Goal: Transaction & Acquisition: Purchase product/service

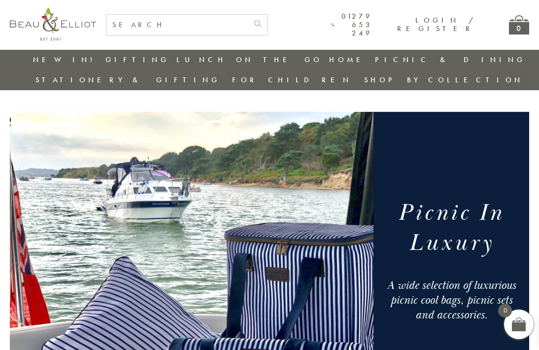
scroll to position [3, 0]
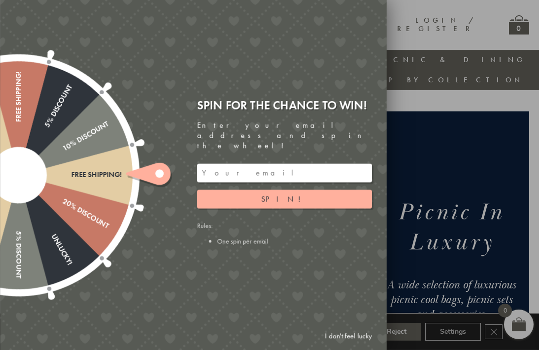
click at [508, 153] on div at bounding box center [269, 175] width 539 height 350
click at [349, 339] on link "I don't feel lucky" at bounding box center [348, 335] width 57 height 18
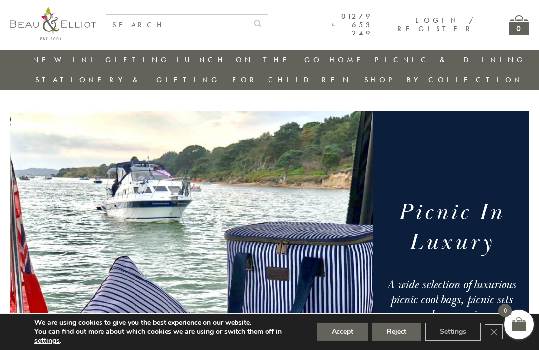
click at [397, 329] on button "Reject" at bounding box center [396, 332] width 49 height 18
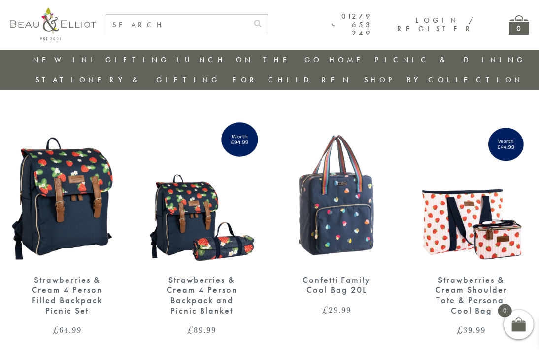
scroll to position [1357, 9]
click at [57, 275] on div "Strawberries & Cream 4 Person Filled Backpack Picnic Set" at bounding box center [67, 295] width 81 height 41
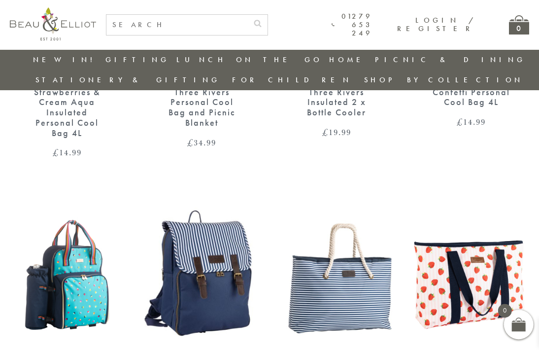
scroll to position [1057, 9]
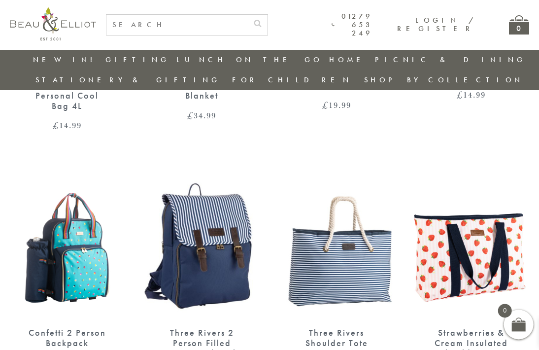
click at [212, 231] on img at bounding box center [202, 243] width 115 height 148
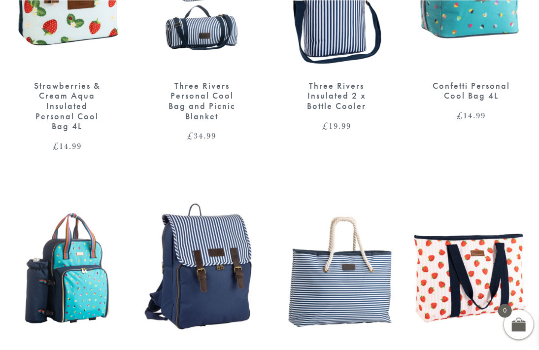
scroll to position [3, 0]
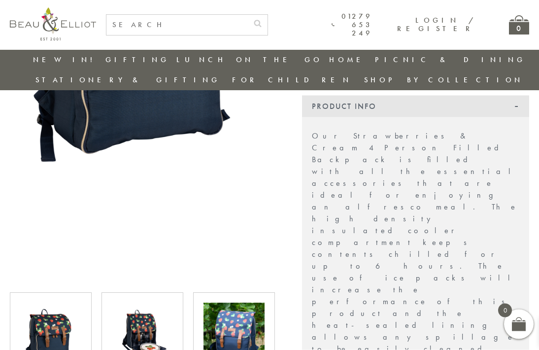
scroll to position [244, 0]
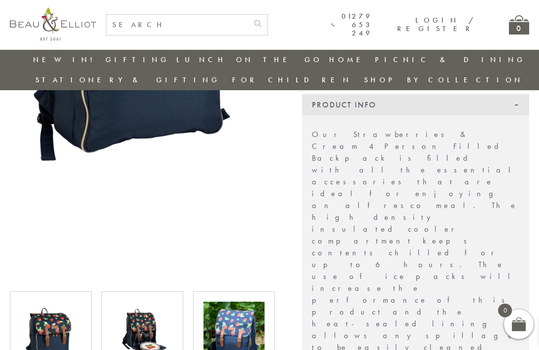
click at [45, 311] on img at bounding box center [50, 331] width 61 height 61
click at [49, 321] on img at bounding box center [50, 331] width 61 height 61
click at [131, 325] on img at bounding box center [142, 331] width 61 height 61
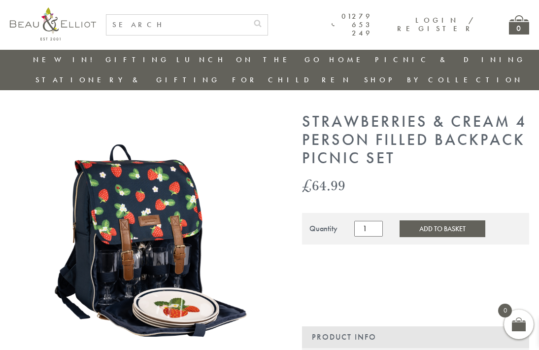
scroll to position [12, 0]
click at [101, 241] on img at bounding box center [142, 245] width 265 height 265
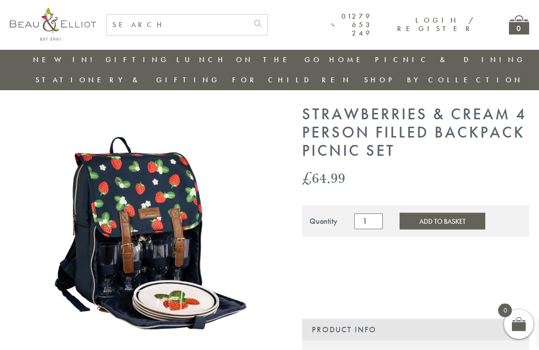
scroll to position [20, 0]
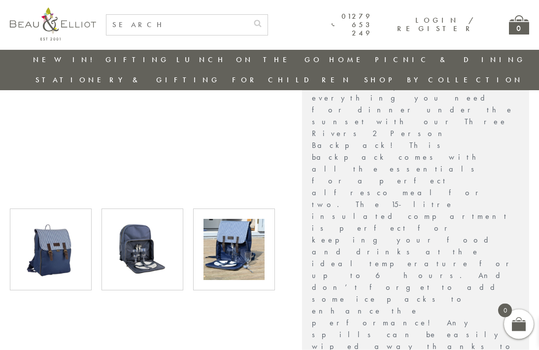
scroll to position [327, 0]
click at [240, 226] on img at bounding box center [233, 248] width 61 height 61
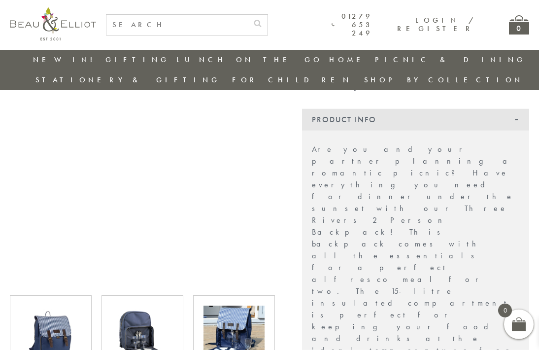
scroll to position [260, 0]
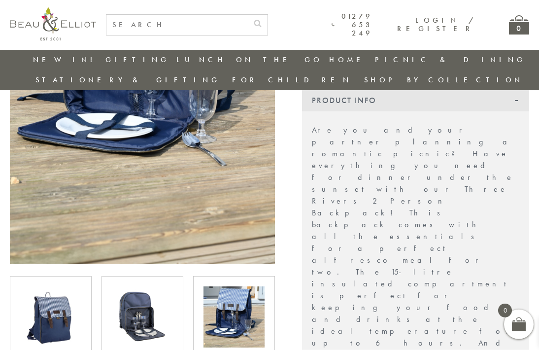
click at [153, 303] on img at bounding box center [142, 316] width 61 height 61
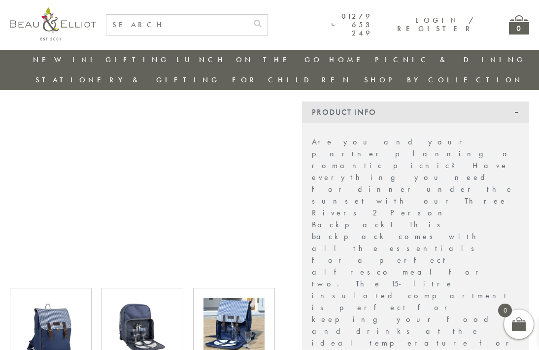
scroll to position [248, 0]
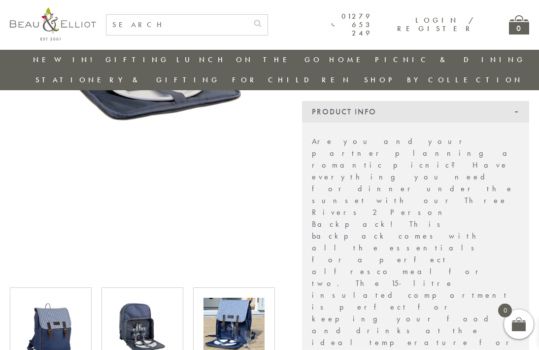
click at [41, 320] on img at bounding box center [50, 327] width 61 height 61
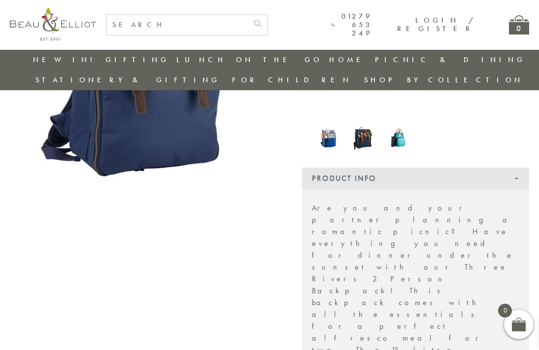
scroll to position [181, 0]
